Goal: Find specific page/section: Find specific page/section

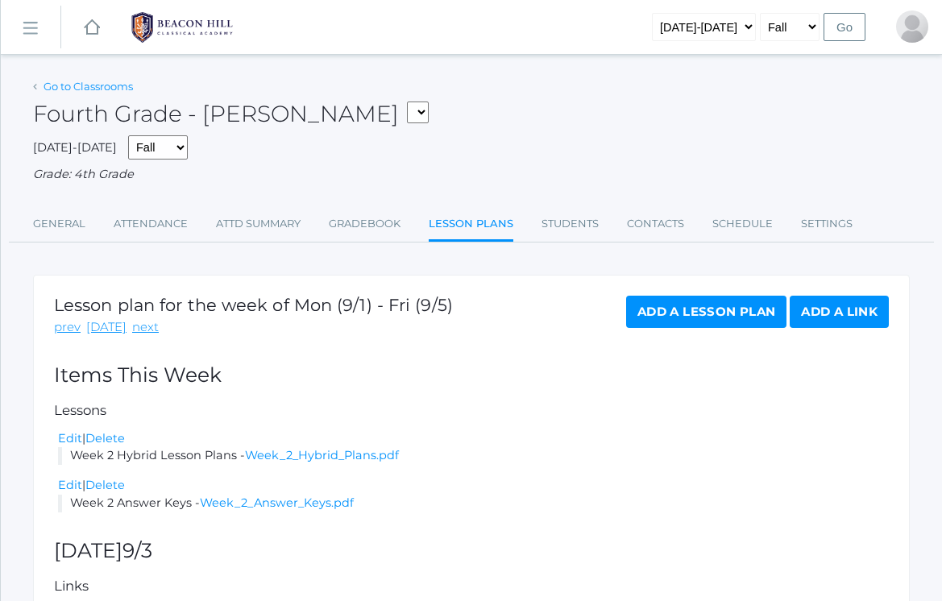
click at [69, 85] on link "Go to Classrooms" at bounding box center [87, 86] width 89 height 13
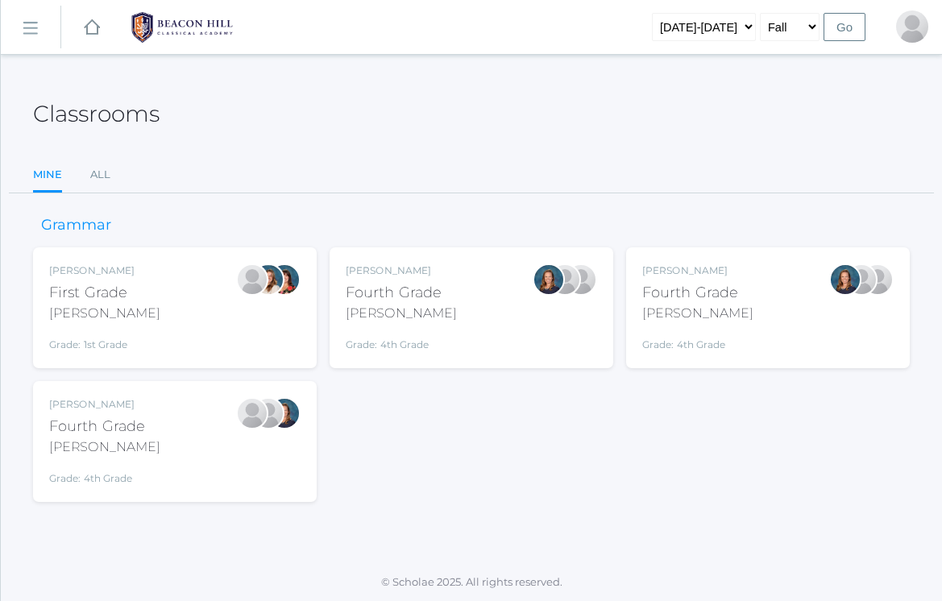
click at [34, 35] on link "icons/ui/navigation/hamburger Created with Sketch." at bounding box center [31, 27] width 60 height 43
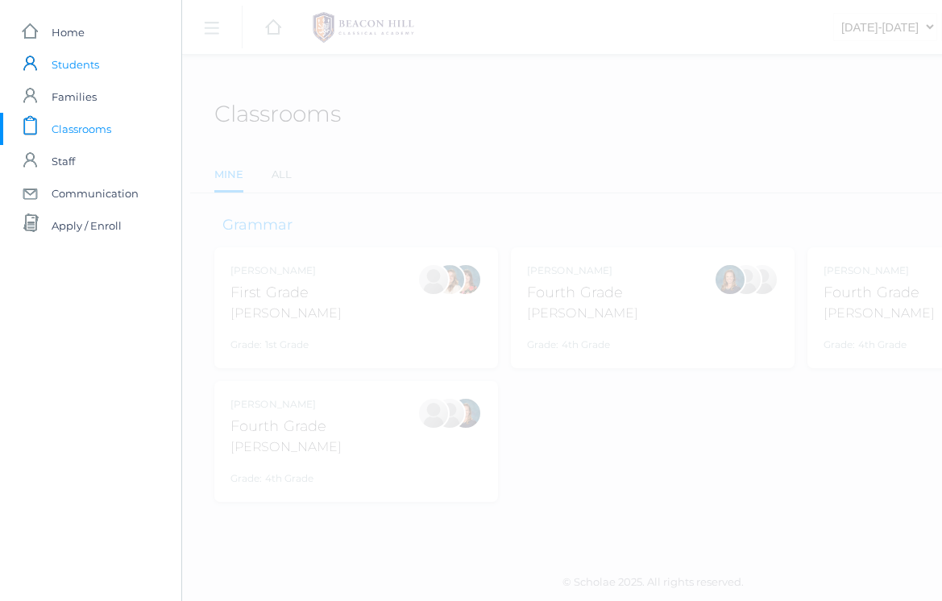
click at [72, 67] on span "Students" at bounding box center [76, 64] width 48 height 32
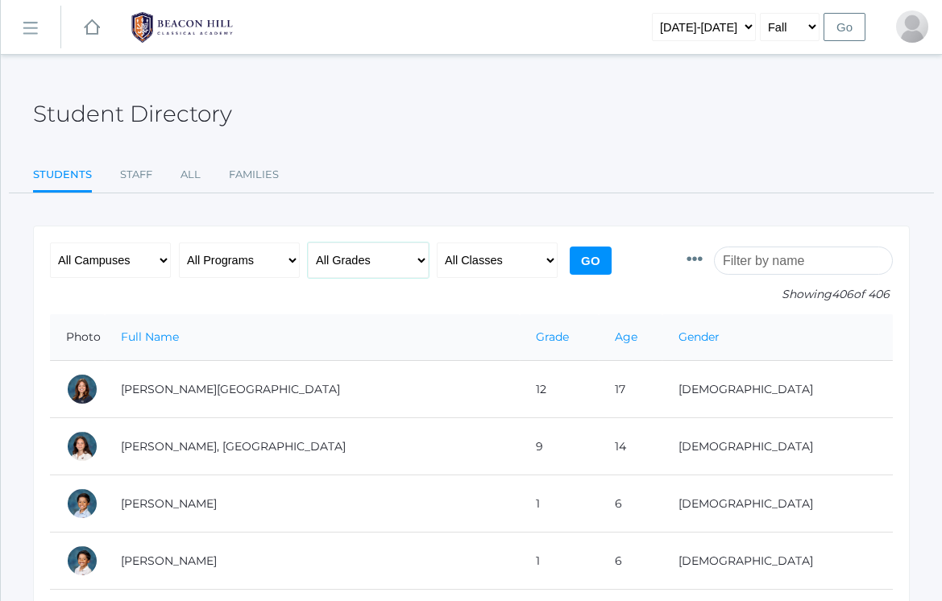
select select "5"
click at [599, 261] on input "Go" at bounding box center [590, 260] width 42 height 28
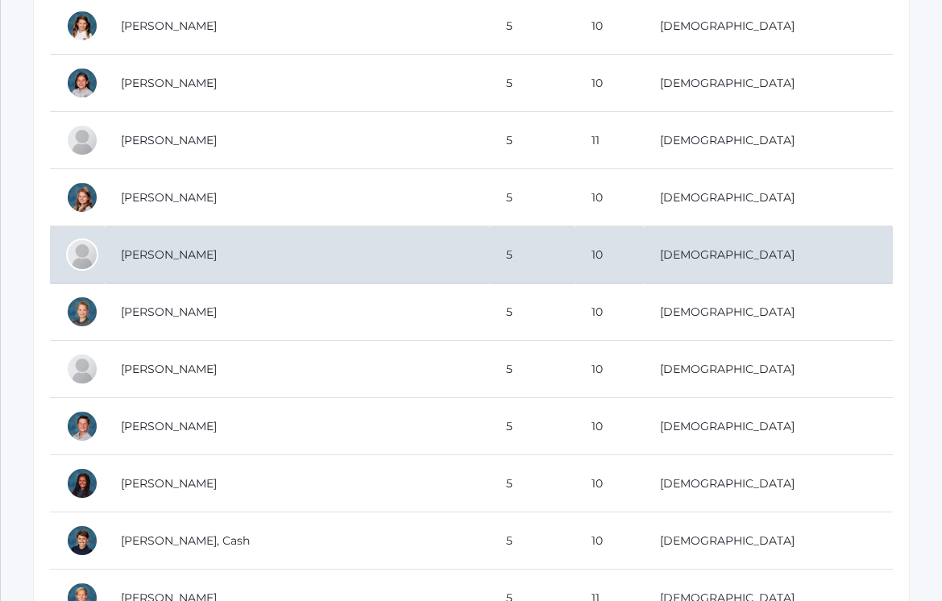
scroll to position [936, 0]
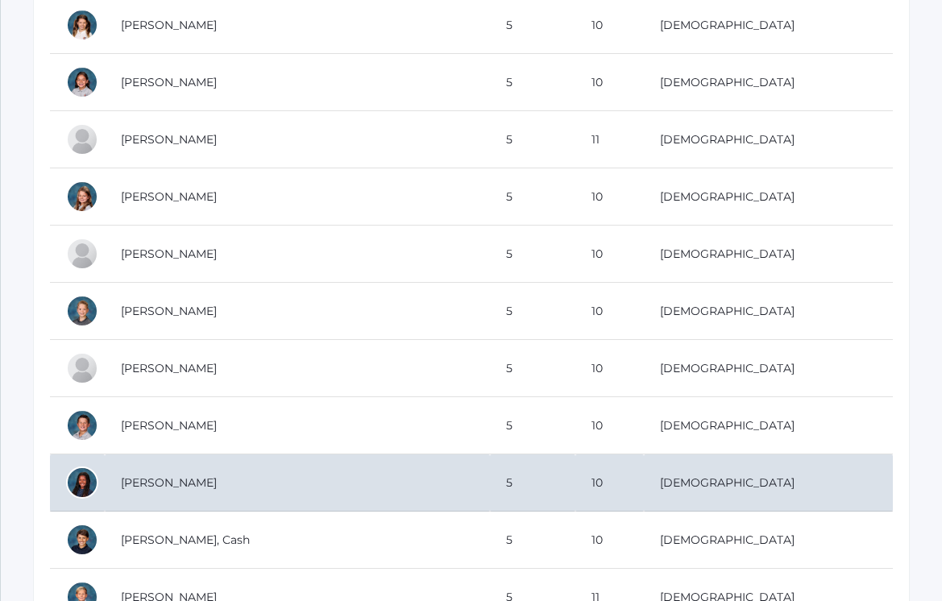
drag, startPoint x: 218, startPoint y: 482, endPoint x: 122, endPoint y: 481, distance: 96.7
click at [122, 481] on td "[PERSON_NAME]" at bounding box center [297, 482] width 385 height 57
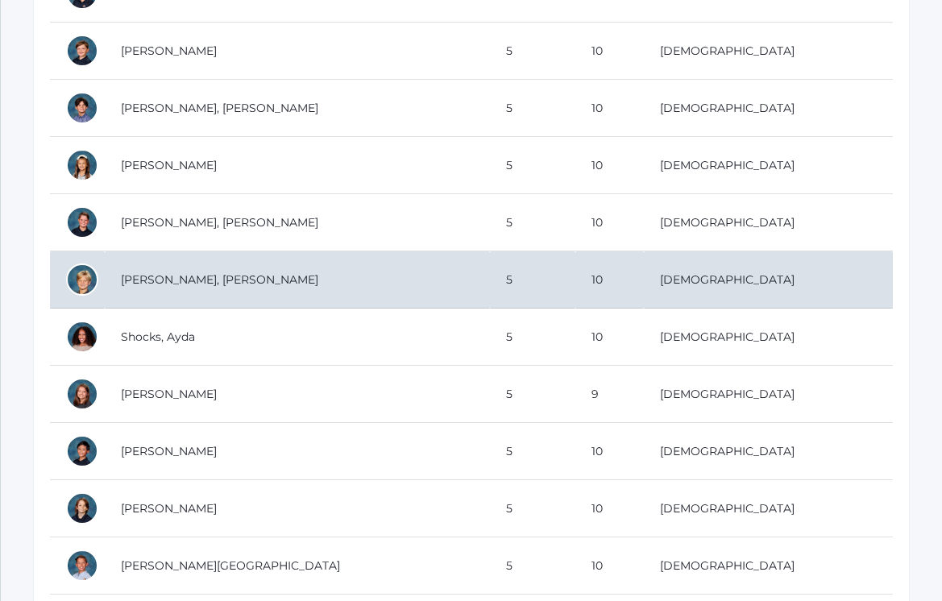
scroll to position [1662, 0]
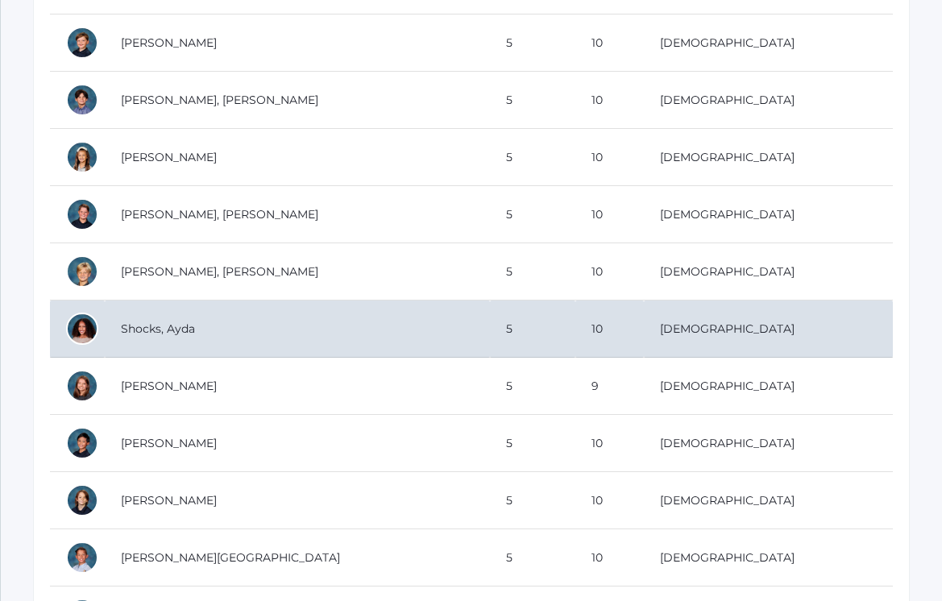
click at [176, 323] on td "Shocks, Ayda" at bounding box center [297, 328] width 385 height 57
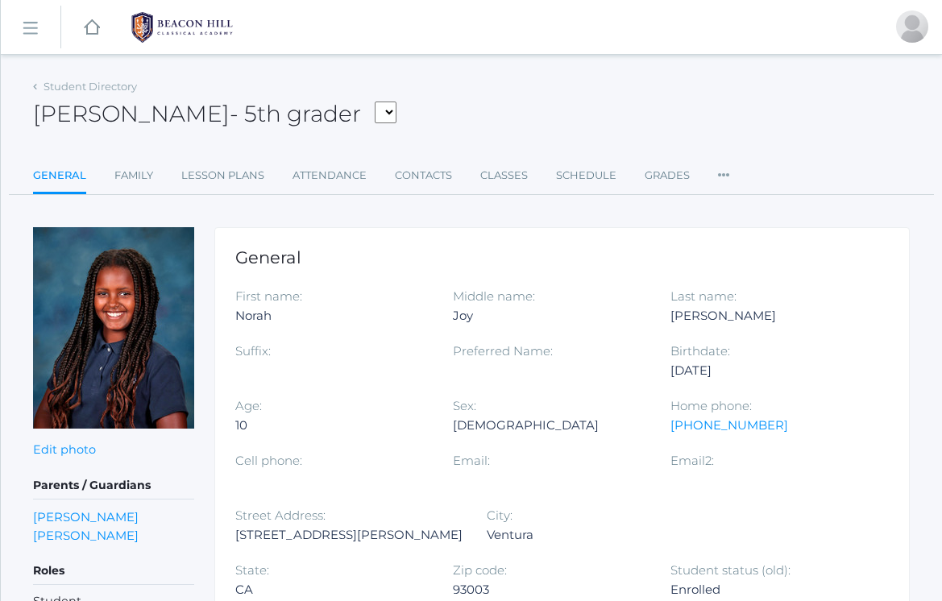
drag, startPoint x: 201, startPoint y: 120, endPoint x: 111, endPoint y: 118, distance: 89.4
click at [111, 118] on h2 "Norah Hosking - 5th grader Albanese, Paige Arnold, Ella Baron, Beaux Burke, Ell…" at bounding box center [214, 114] width 363 height 26
copy h2 "Hosking"
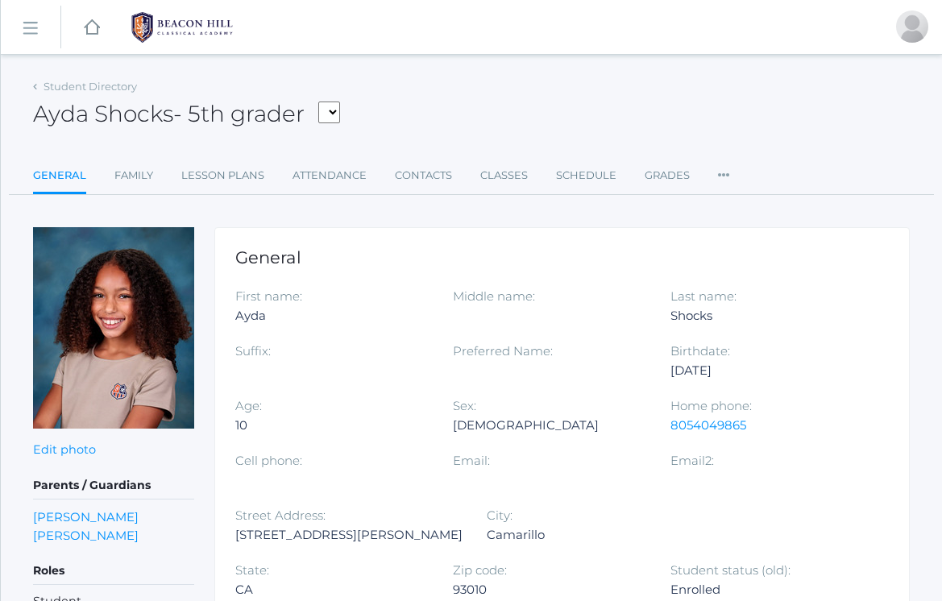
drag, startPoint x: 171, startPoint y: 116, endPoint x: 39, endPoint y: 110, distance: 132.3
click at [39, 110] on h2 "Ayda Shocks - 5th grader Albanese, Paige Arnold, Ella Baron, Beaux Burke, Ellio…" at bounding box center [186, 114] width 307 height 26
copy h2 "Ayda Shocks"
click at [327, 0] on div "icons/ui/navigation/hamburger Created with Sketch. icons/ui/navigation/home Cre…" at bounding box center [471, 27] width 941 height 54
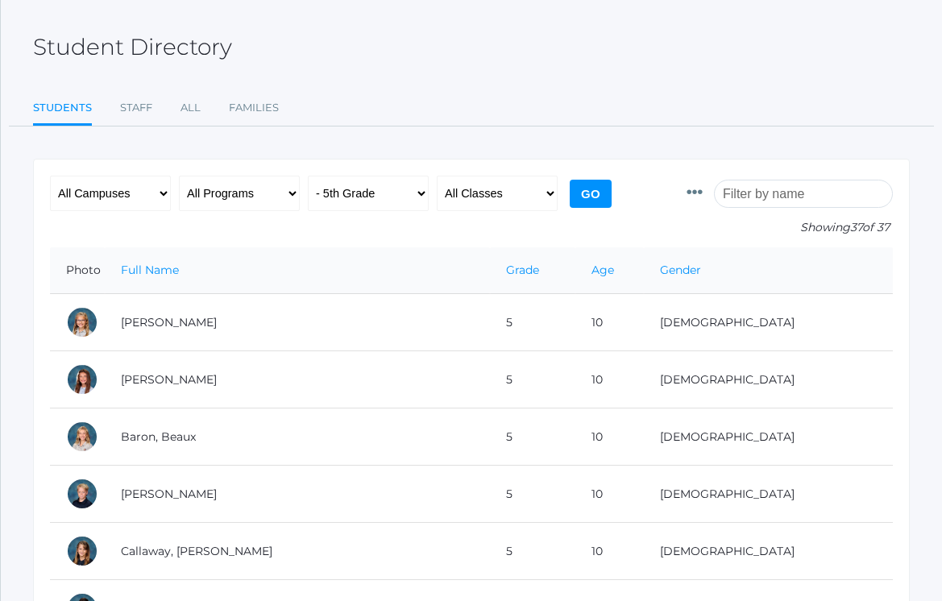
scroll to position [100, 0]
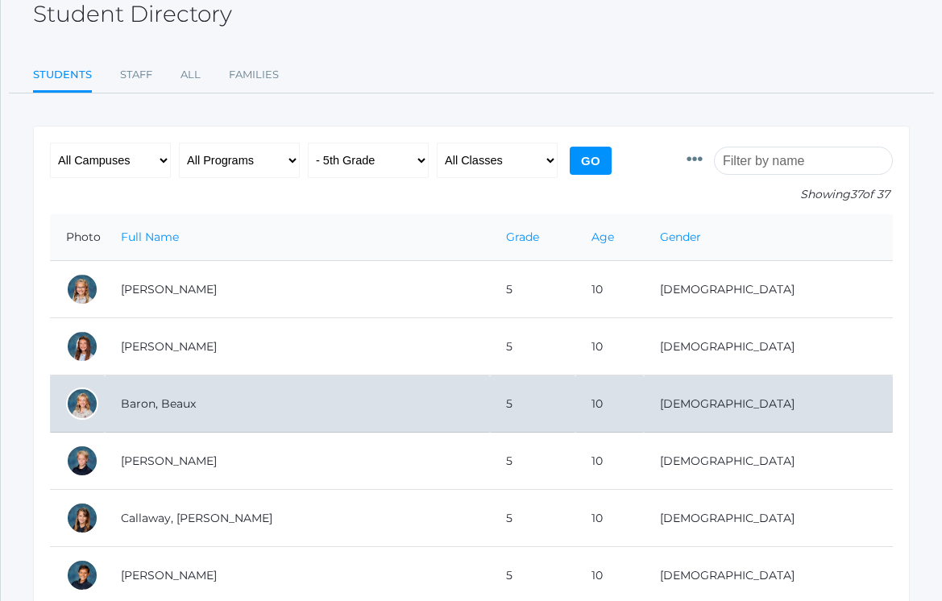
click at [159, 391] on td "Baron, Beaux" at bounding box center [297, 403] width 385 height 57
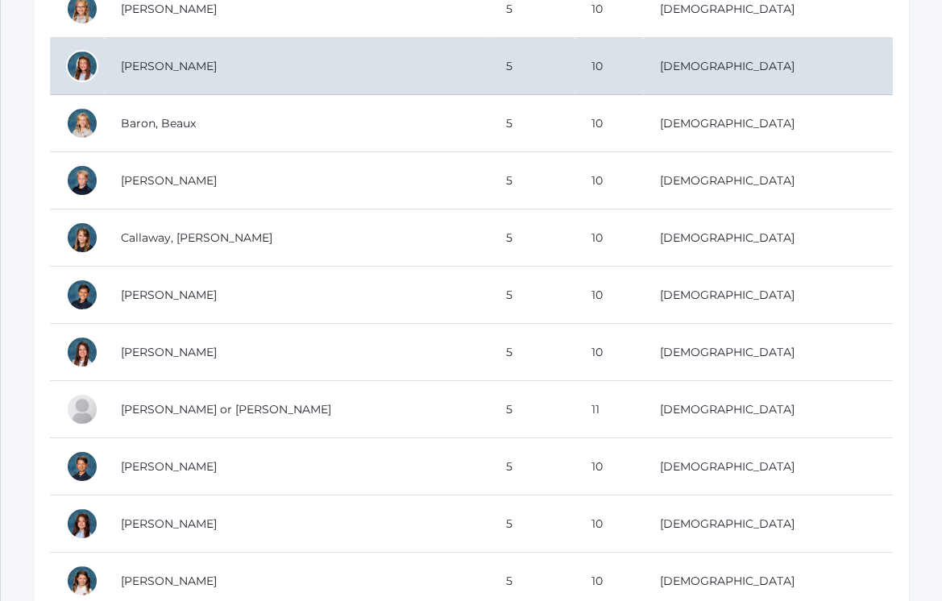
scroll to position [384, 0]
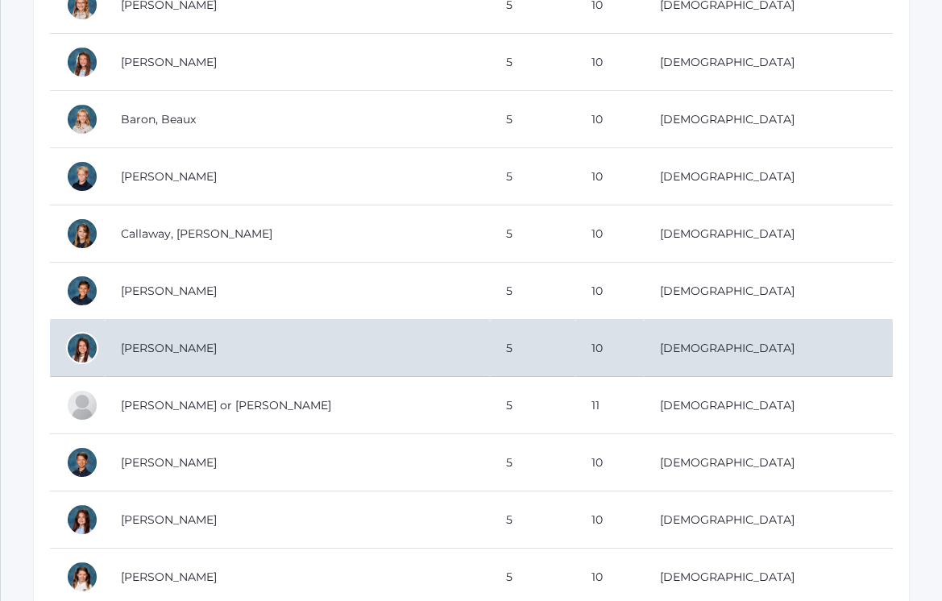
click at [180, 353] on td "[PERSON_NAME]" at bounding box center [297, 348] width 385 height 57
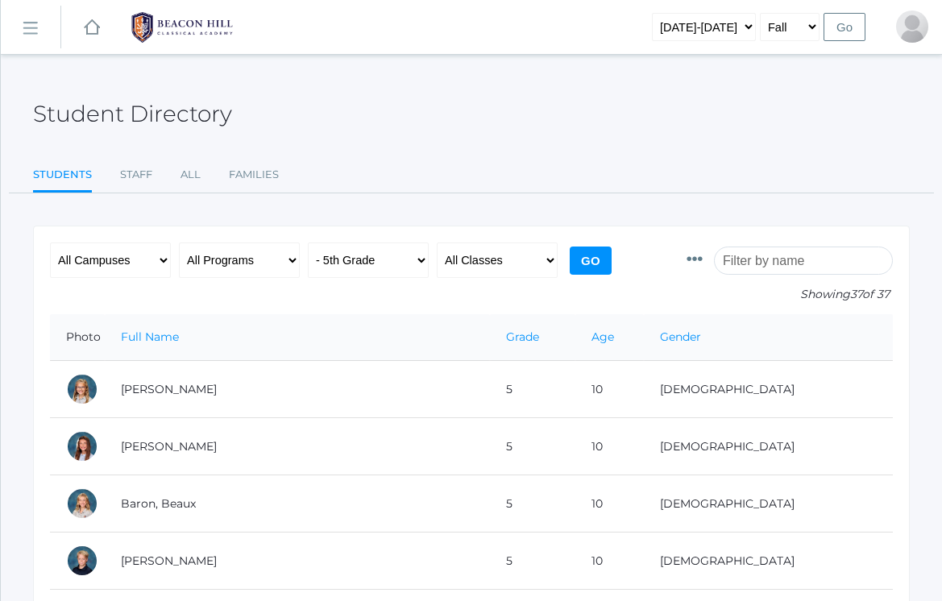
scroll to position [0, 0]
click at [35, 31] on rect at bounding box center [30, 29] width 26 height 26
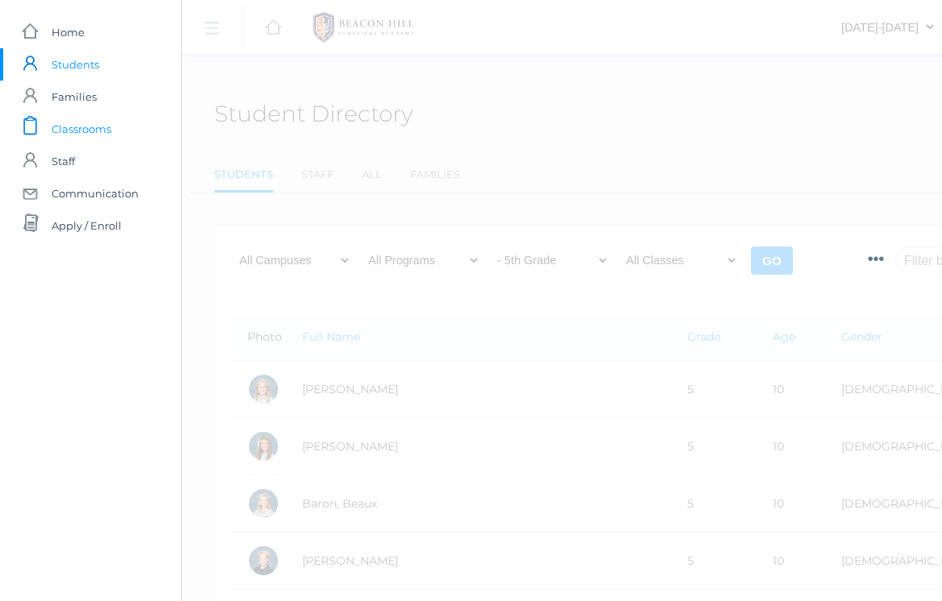
click at [91, 117] on span "Classrooms" at bounding box center [82, 129] width 60 height 32
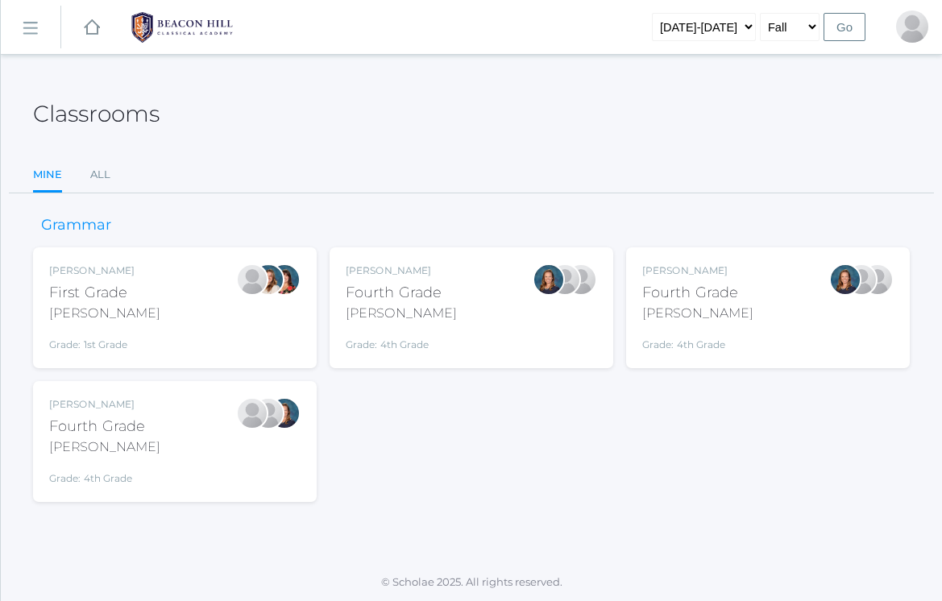
click at [91, 126] on h2 "Classrooms" at bounding box center [96, 113] width 126 height 25
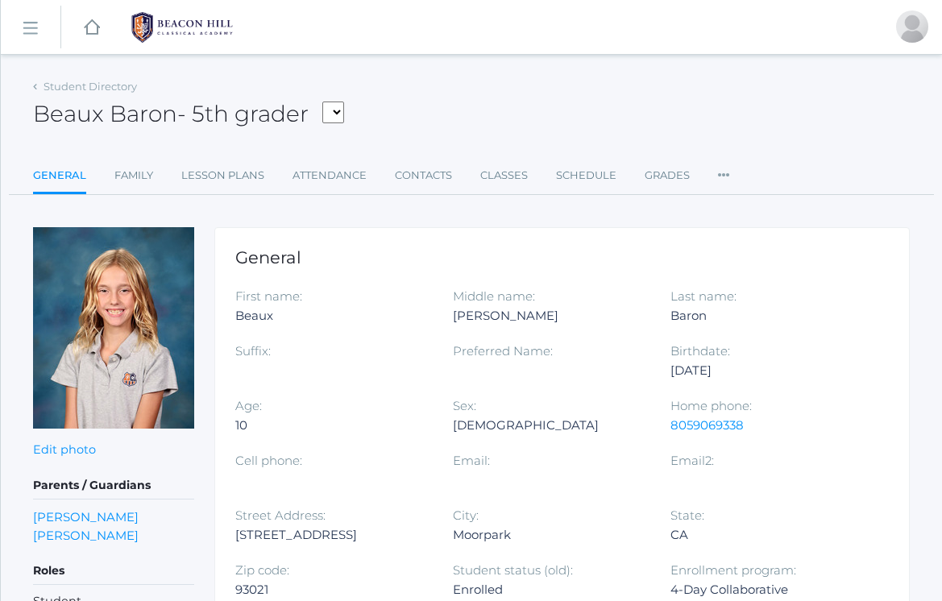
drag, startPoint x: 178, startPoint y: 111, endPoint x: 39, endPoint y: 114, distance: 139.4
click at [39, 114] on h2 "Beaux Baron - 5th grader [PERSON_NAME], [PERSON_NAME], [PERSON_NAME], [PERSON_N…" at bounding box center [188, 114] width 311 height 26
copy h2 "Beaux Baron"
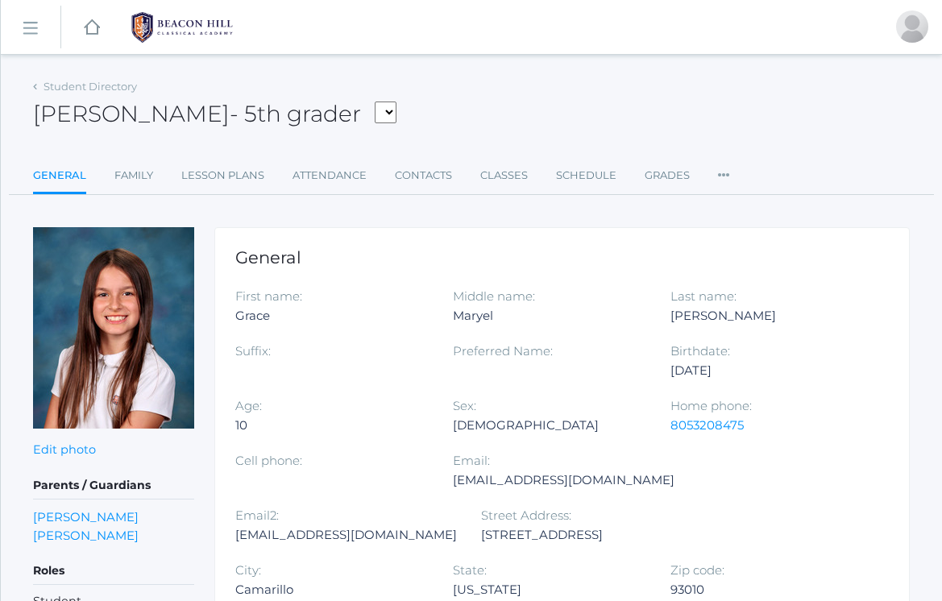
drag, startPoint x: 217, startPoint y: 114, endPoint x: 36, endPoint y: 112, distance: 180.4
click at [36, 112] on h2 "Grace Carpenter - 5th grader Albanese, Paige Arnold, Ella Baron, Beaux Burke, E…" at bounding box center [214, 114] width 363 height 26
copy h2 "Grace Carpenter"
